Goal: Information Seeking & Learning: Learn about a topic

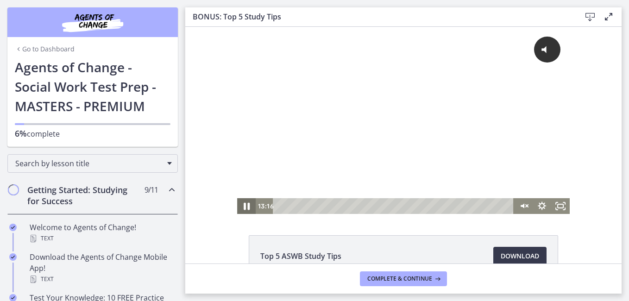
click at [243, 209] on icon "Pause" at bounding box center [246, 206] width 22 height 19
click at [243, 209] on icon "Play Video" at bounding box center [247, 206] width 19 height 16
click at [522, 206] on icon "Unmute" at bounding box center [523, 206] width 22 height 19
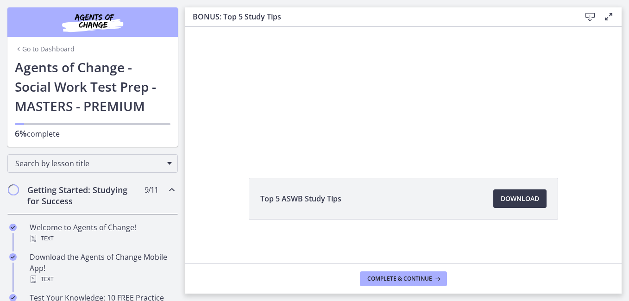
scroll to position [58, 0]
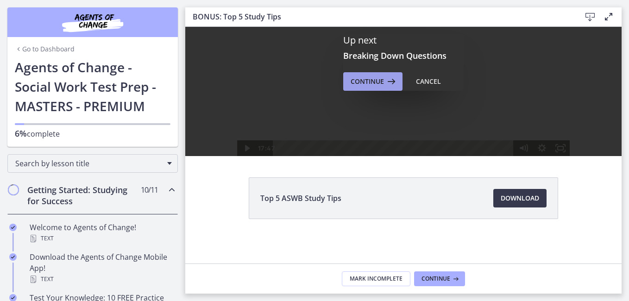
click at [366, 81] on span "Continue" at bounding box center [367, 81] width 33 height 11
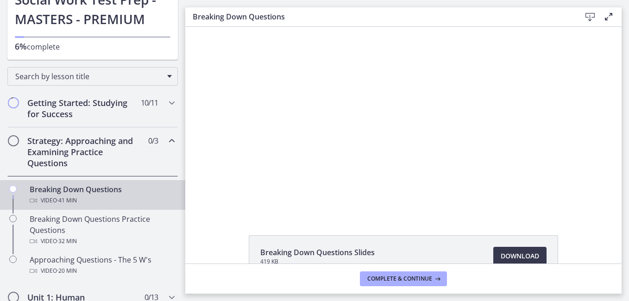
scroll to position [69, 0]
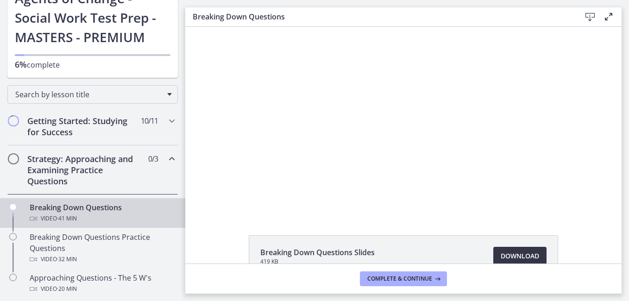
click at [519, 255] on span "Download Opens in a new window" at bounding box center [520, 256] width 38 height 11
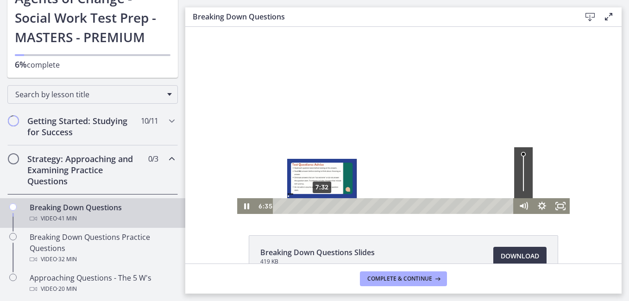
click at [319, 205] on div "7:32" at bounding box center [395, 206] width 230 height 16
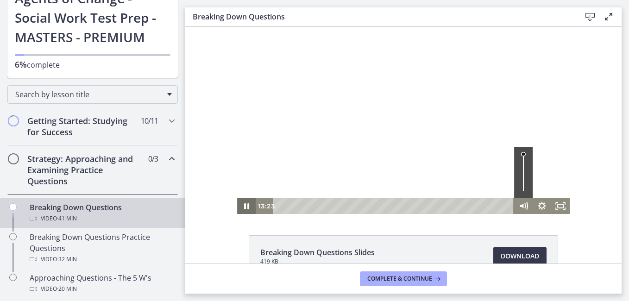
click at [240, 206] on icon "Pause" at bounding box center [246, 206] width 19 height 16
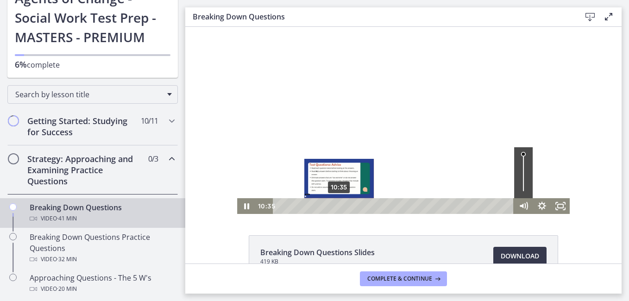
click at [311, 187] on div "Click for sound @keyframes VOLUME_SMALL_WAVE_FLASH { 0% { opacity: 0; } 33% { o…" at bounding box center [403, 120] width 333 height 187
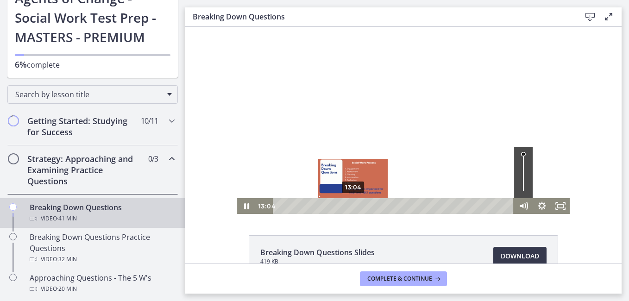
click at [350, 203] on div "13:04" at bounding box center [395, 206] width 230 height 16
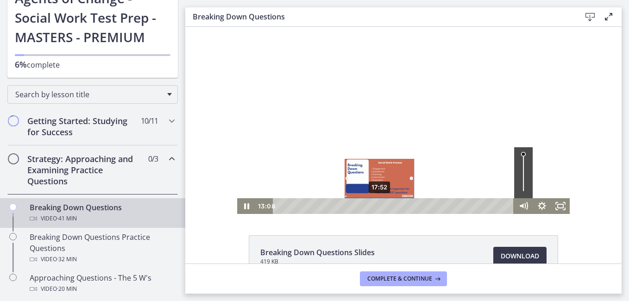
click at [377, 205] on div "17:52" at bounding box center [395, 206] width 230 height 16
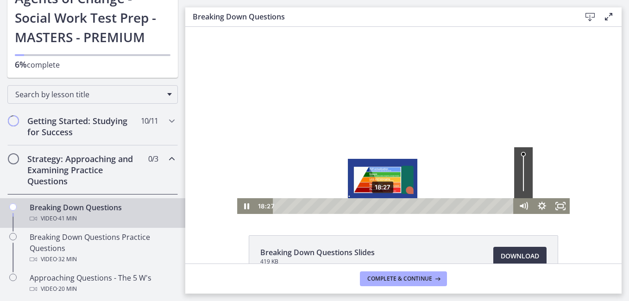
click at [380, 205] on div "18:27" at bounding box center [395, 206] width 230 height 16
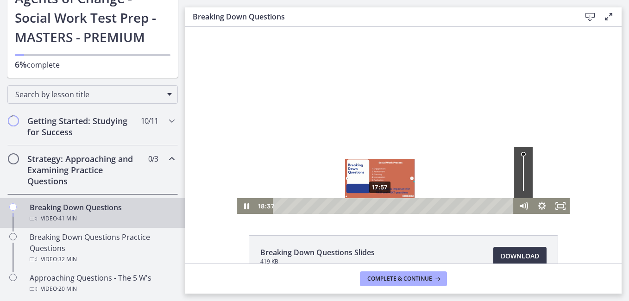
click at [377, 207] on div "17:57" at bounding box center [395, 206] width 230 height 16
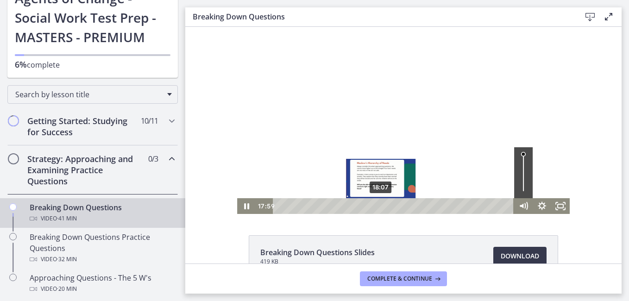
click at [378, 206] on div "Playbar" at bounding box center [380, 205] width 5 height 5
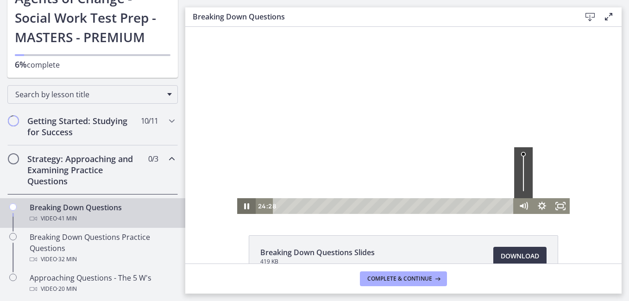
click at [244, 208] on icon "Pause" at bounding box center [246, 206] width 5 height 6
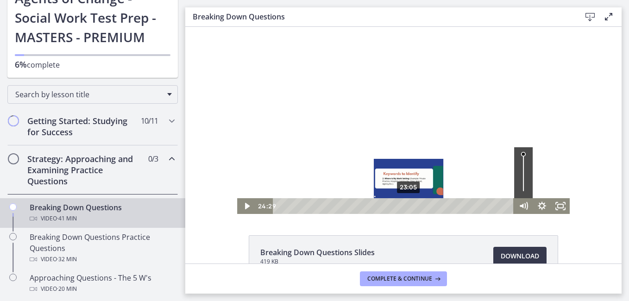
click at [406, 205] on div "23:05" at bounding box center [395, 206] width 230 height 16
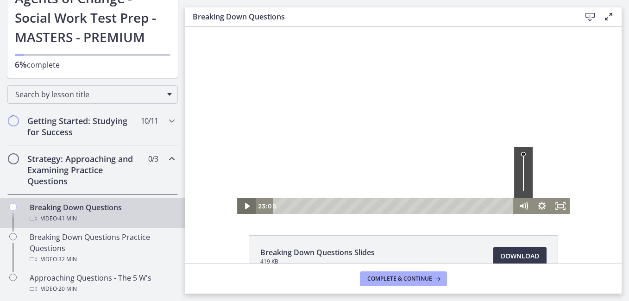
click at [245, 204] on icon "Play Video" at bounding box center [247, 206] width 19 height 16
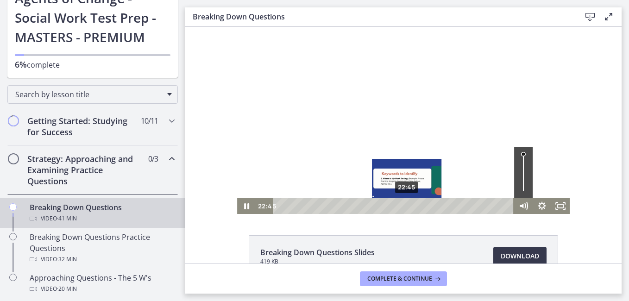
click at [405, 206] on div "Playbar" at bounding box center [407, 205] width 5 height 5
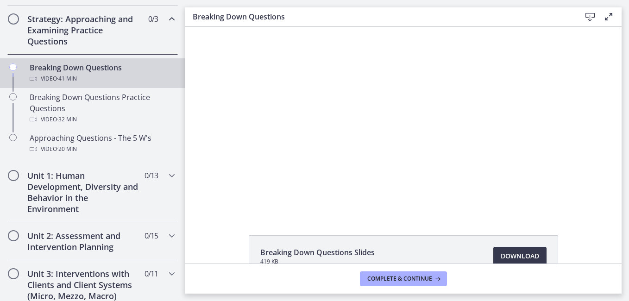
scroll to position [217, 0]
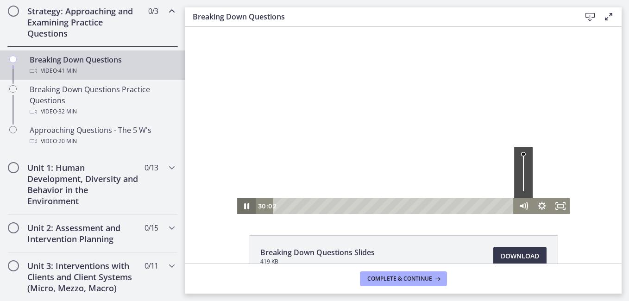
click at [239, 205] on icon "Pause" at bounding box center [246, 206] width 19 height 16
click at [239, 205] on icon "Play Video" at bounding box center [247, 206] width 19 height 16
click at [239, 205] on icon "Pause" at bounding box center [246, 206] width 22 height 19
click at [239, 205] on icon "Play Video" at bounding box center [247, 206] width 19 height 16
click at [239, 205] on icon "Pause" at bounding box center [246, 206] width 19 height 16
